Goal: Task Accomplishment & Management: Manage account settings

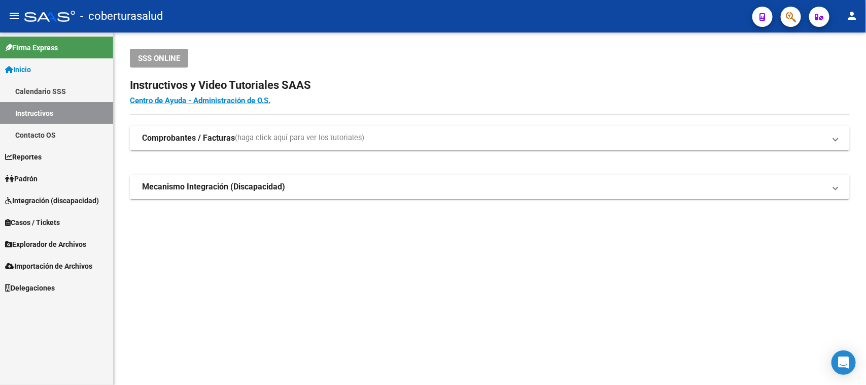
click at [458, 82] on h2 "Instructivos y Video Tutoriales SAAS" at bounding box center [490, 85] width 720 height 19
click at [859, 8] on button "person" at bounding box center [852, 16] width 20 height 20
click at [827, 46] on button "person Mi Perfil" at bounding box center [832, 42] width 62 height 24
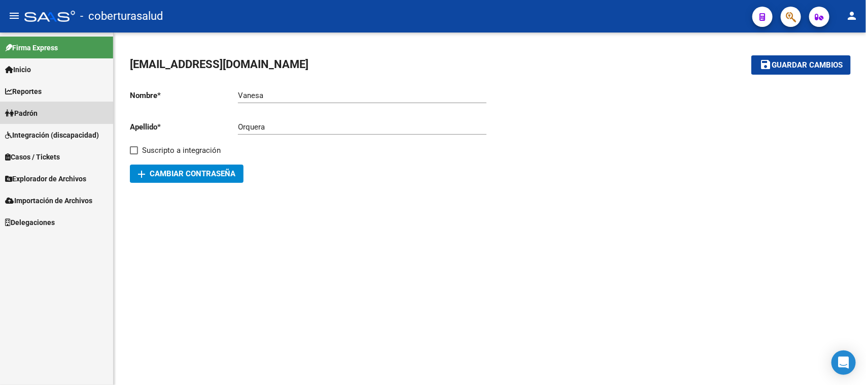
click at [43, 110] on link "Padrón" at bounding box center [56, 113] width 113 height 22
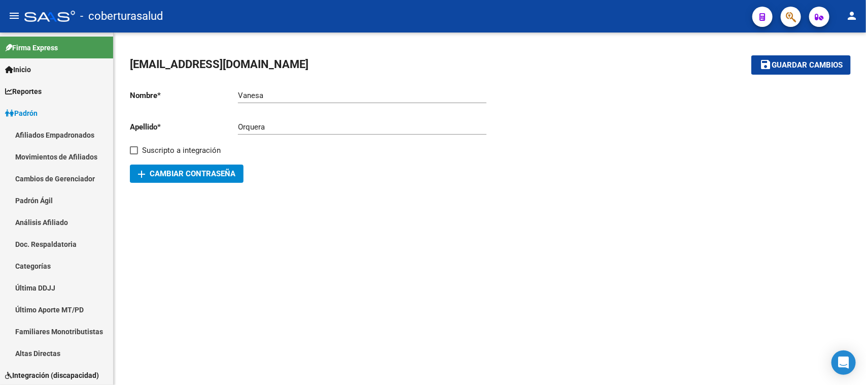
click at [630, 169] on div at bounding box center [670, 131] width 360 height 101
click at [19, 15] on mat-icon "menu" at bounding box center [14, 16] width 12 height 12
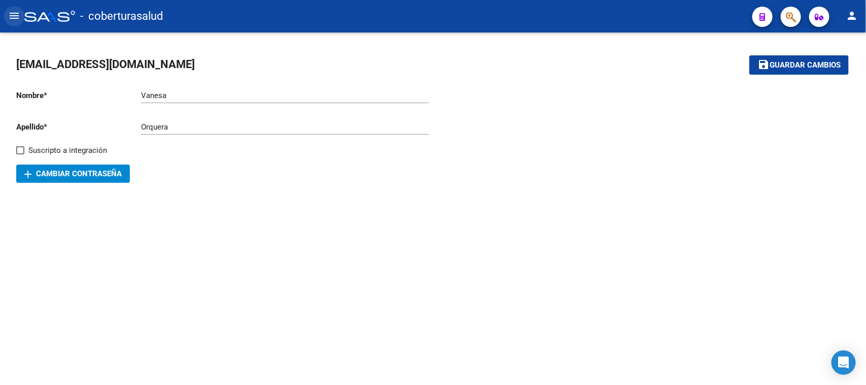
click at [19, 15] on mat-icon "menu" at bounding box center [14, 16] width 12 height 12
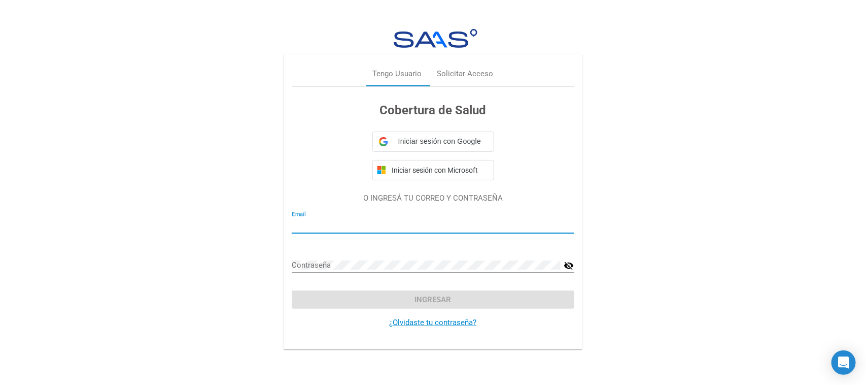
type input "[EMAIL_ADDRESS][DOMAIN_NAME]"
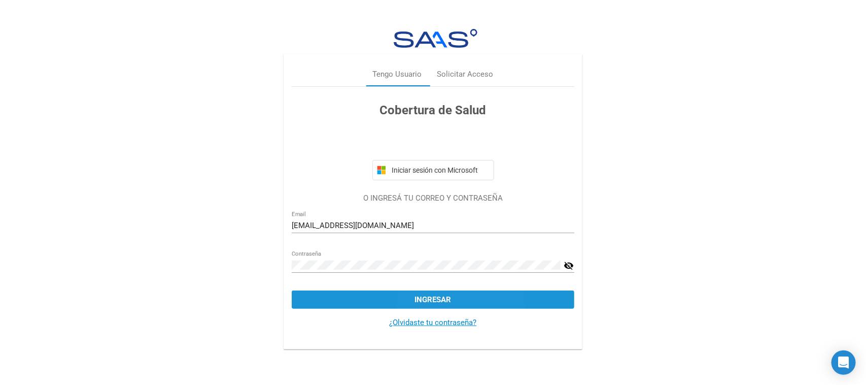
click at [421, 303] on button "Ingresar" at bounding box center [433, 299] width 283 height 18
